Goal: Navigation & Orientation: Go to known website

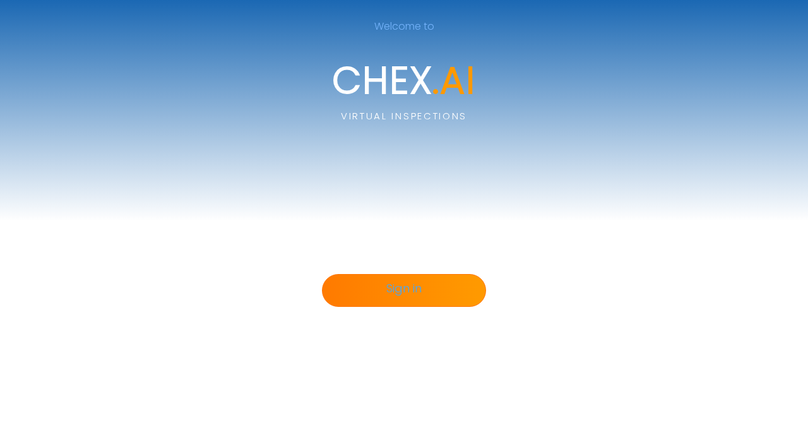
click at [441, 299] on link "Sign in" at bounding box center [404, 290] width 164 height 33
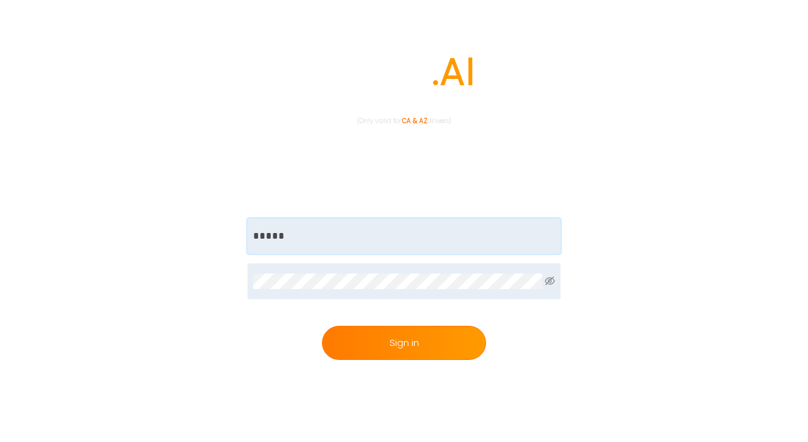
click at [322, 243] on input "text" at bounding box center [403, 235] width 313 height 35
click at [326, 240] on input "text" at bounding box center [403, 235] width 313 height 35
click at [292, 243] on input "text" at bounding box center [403, 235] width 313 height 35
click at [300, 165] on div "CHEX .AI Virtual Inspections (Only valid for CA & AZ drivers) Sign in Forgot Pa…" at bounding box center [404, 237] width 808 height 475
